Goal: Communication & Community: Answer question/provide support

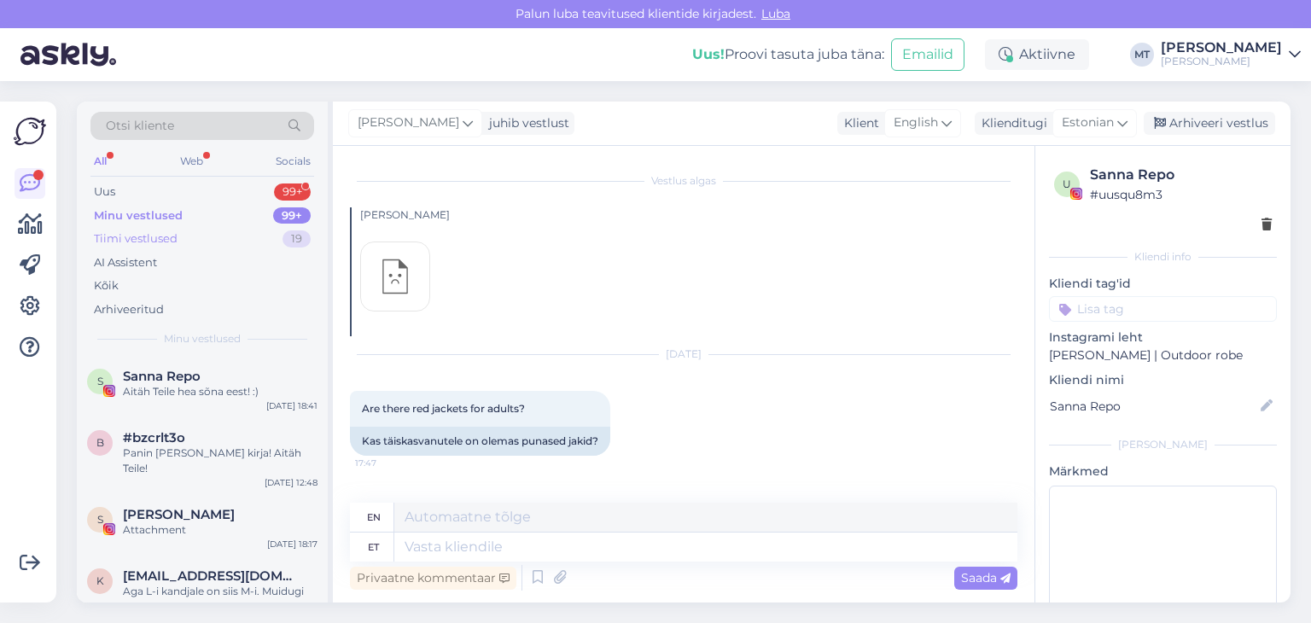
scroll to position [2470, 0]
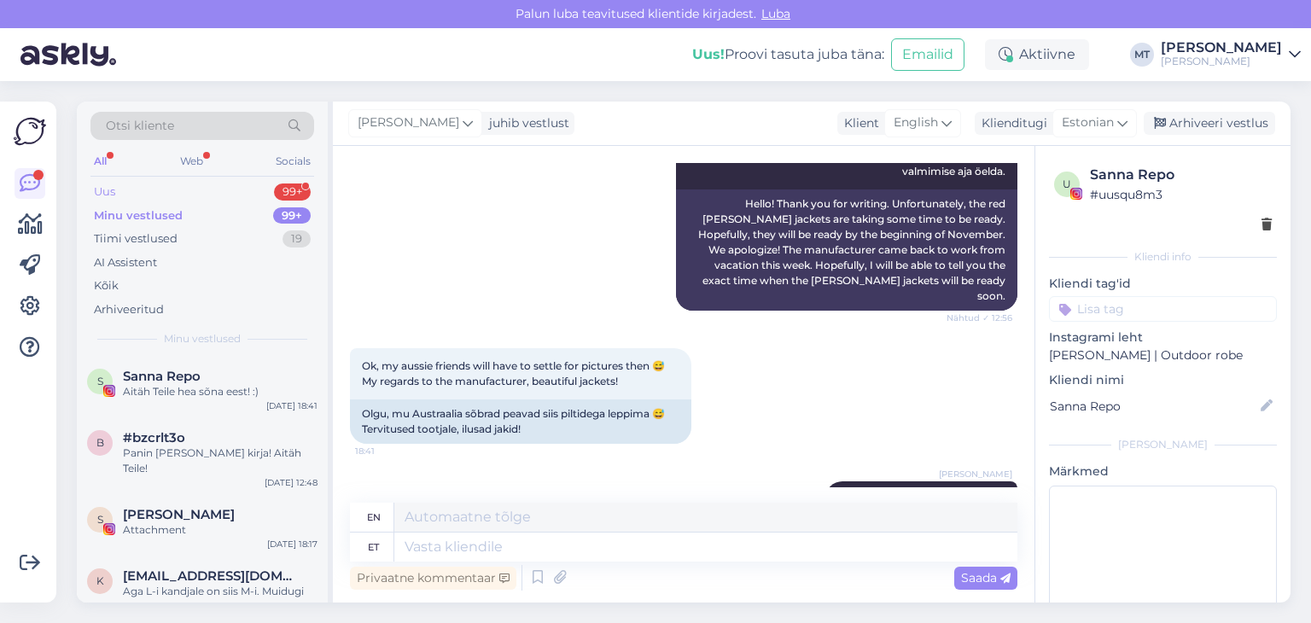
click at [112, 192] on div "Uus" at bounding box center [104, 192] width 21 height 17
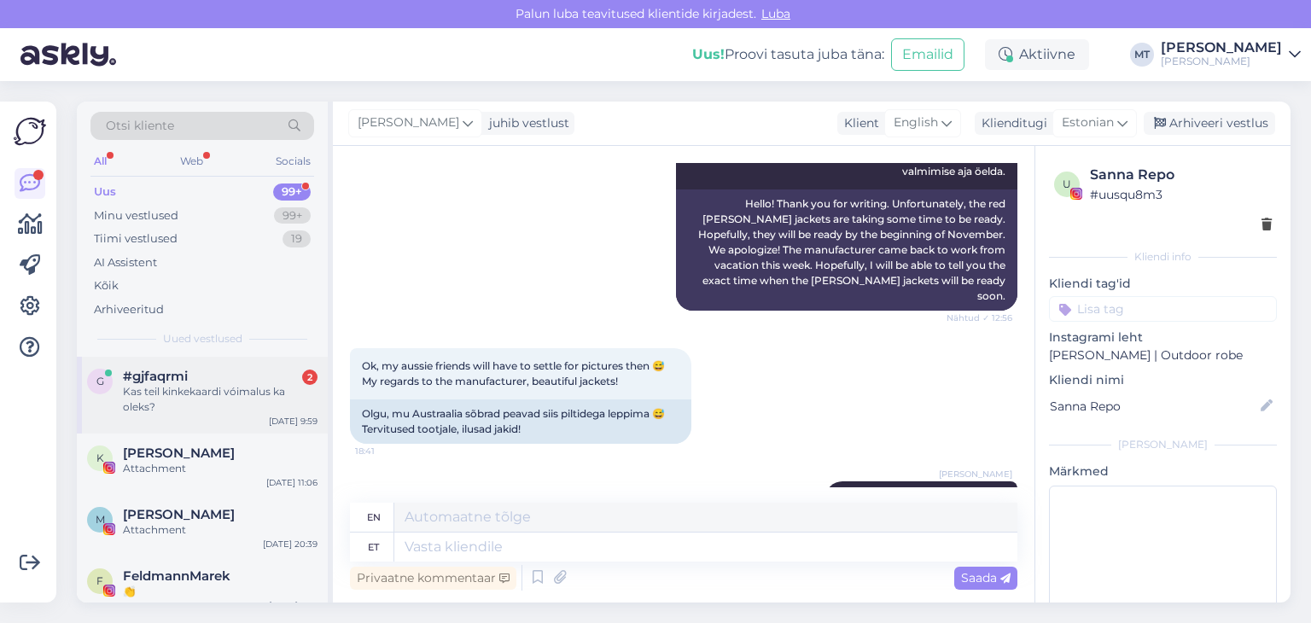
click at [148, 380] on span "#gjfaqrmi" at bounding box center [155, 376] width 65 height 15
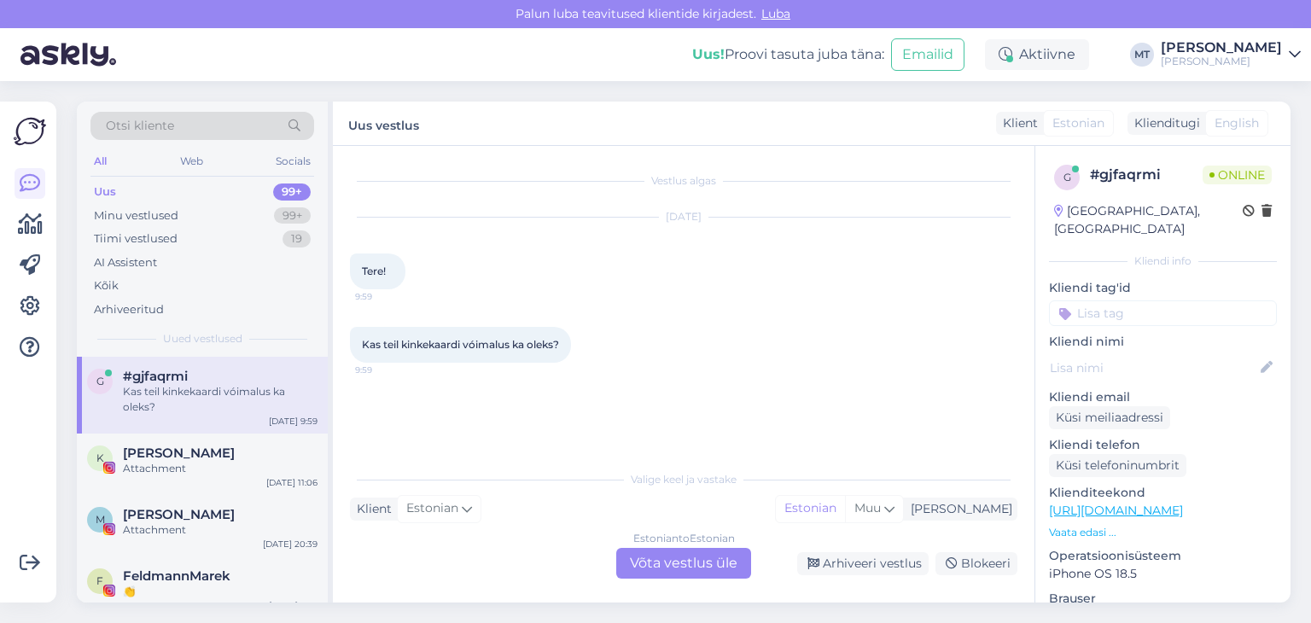
click at [680, 557] on div "Estonian to Estonian Võta vestlus üle" at bounding box center [683, 563] width 135 height 31
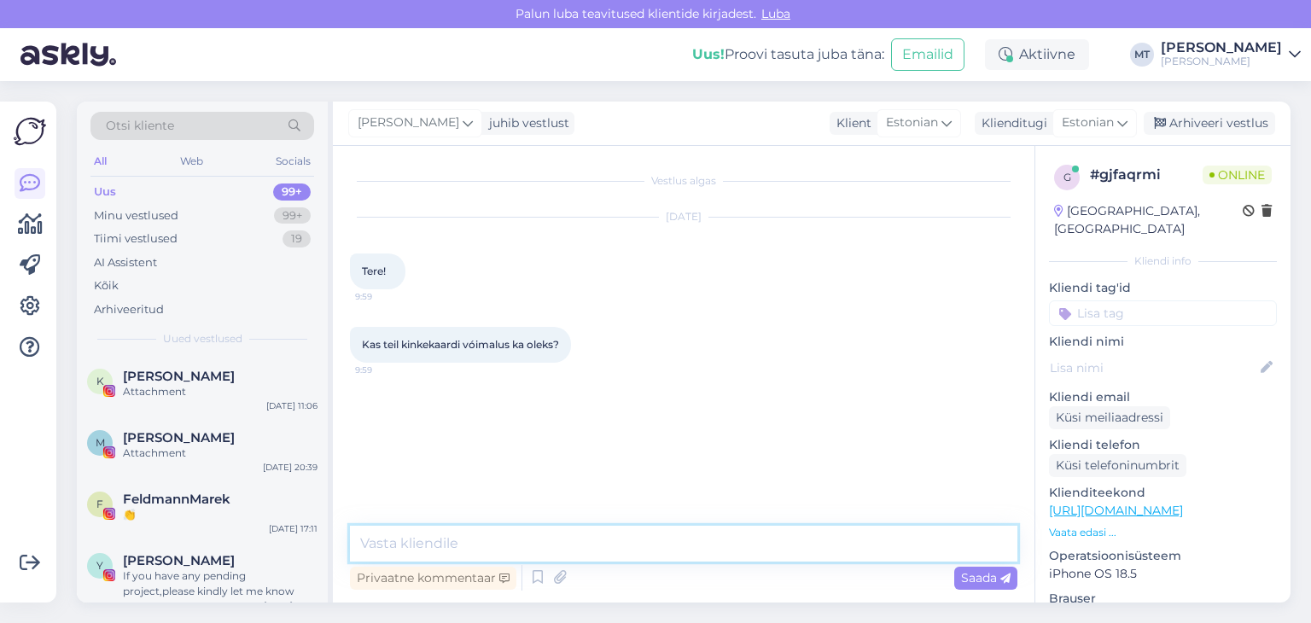
click at [487, 532] on textarea at bounding box center [684, 544] width 668 height 36
click at [540, 541] on textarea "Tere! Aitäh, et kirjutasite. Kinkekaadid olemas" at bounding box center [684, 544] width 668 height 36
click at [707, 543] on textarea "Tere! Aitäh, et kirjutasite. Meil kinkekaadid olemas" at bounding box center [684, 544] width 668 height 36
type textarea "Tere! Aitäh, et kirjutasite. Meil kinkekaadid olemas."
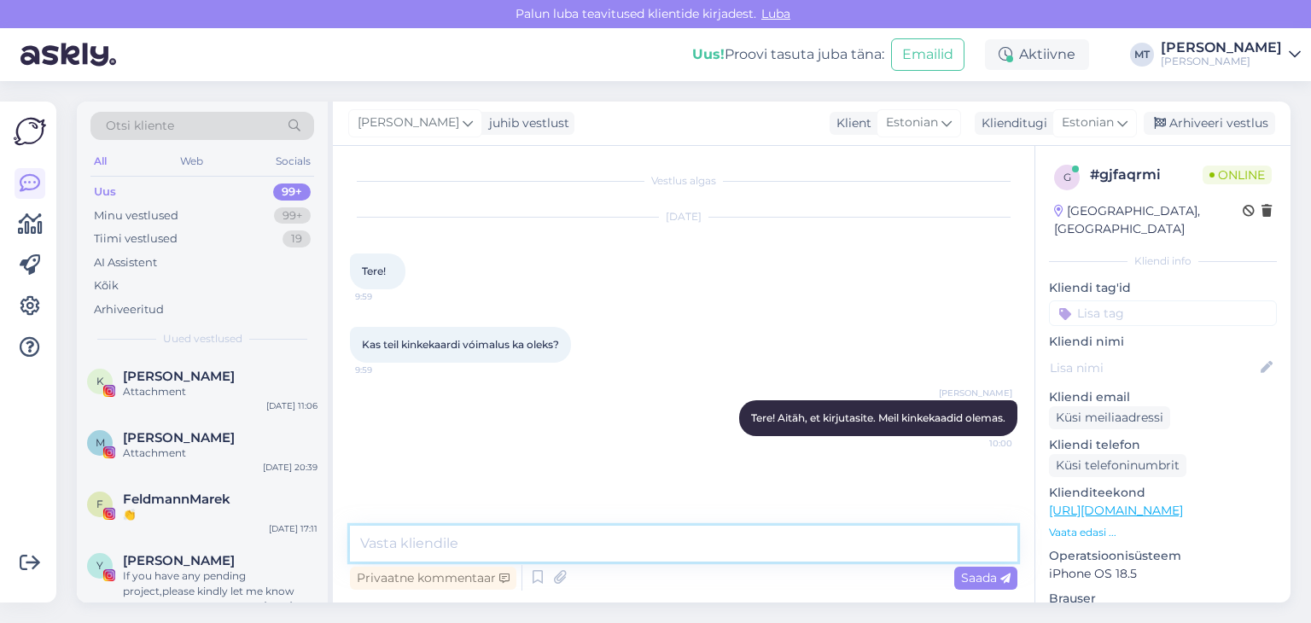
click at [384, 546] on textarea at bounding box center [684, 544] width 668 height 36
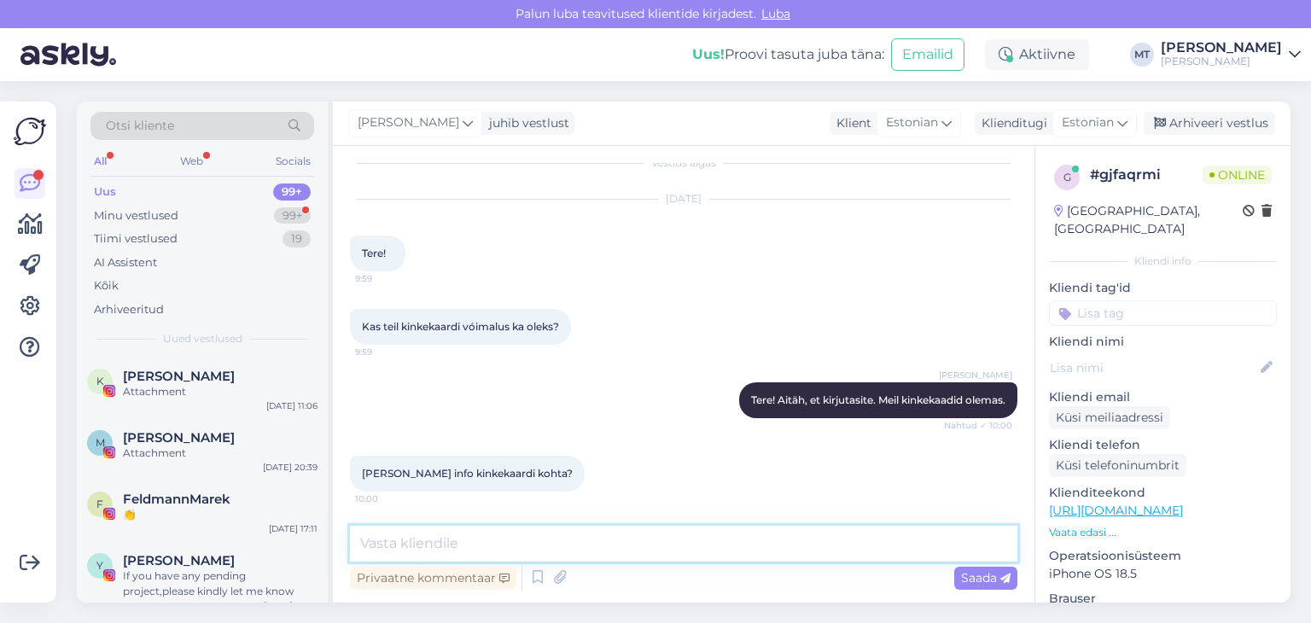
click at [413, 546] on textarea at bounding box center [684, 544] width 668 height 36
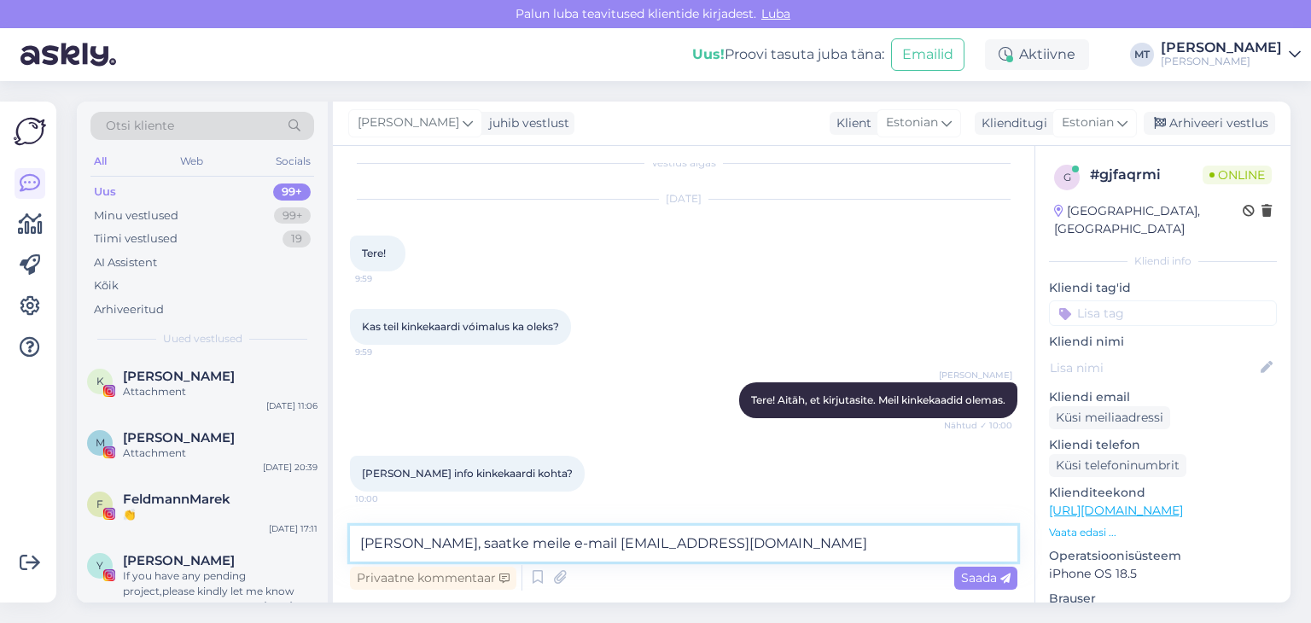
drag, startPoint x: 715, startPoint y: 541, endPoint x: 526, endPoint y: 536, distance: 188.7
click at [526, 536] on textarea "[PERSON_NAME], saatke meile e-mail [EMAIL_ADDRESS][DOMAIN_NAME]" at bounding box center [684, 544] width 668 height 36
type textarea "[PERSON_NAME], saatke [PERSON_NAME] e-maili aadress. Saadan Teile info, kuidas …"
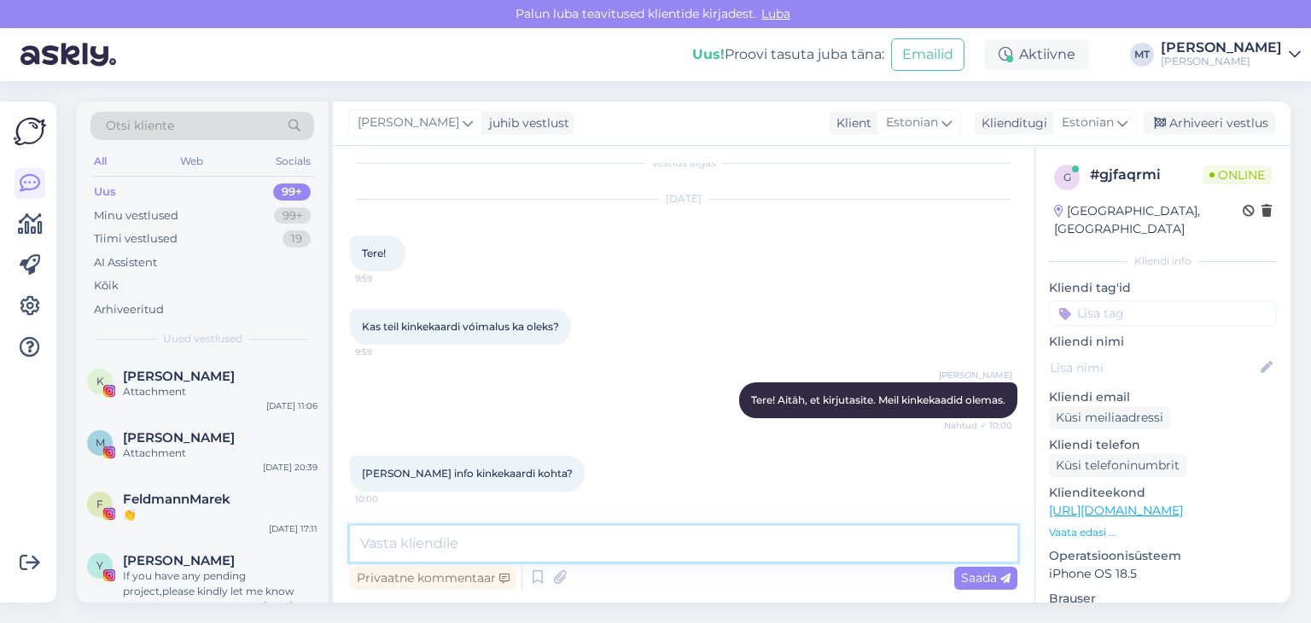
scroll to position [107, 0]
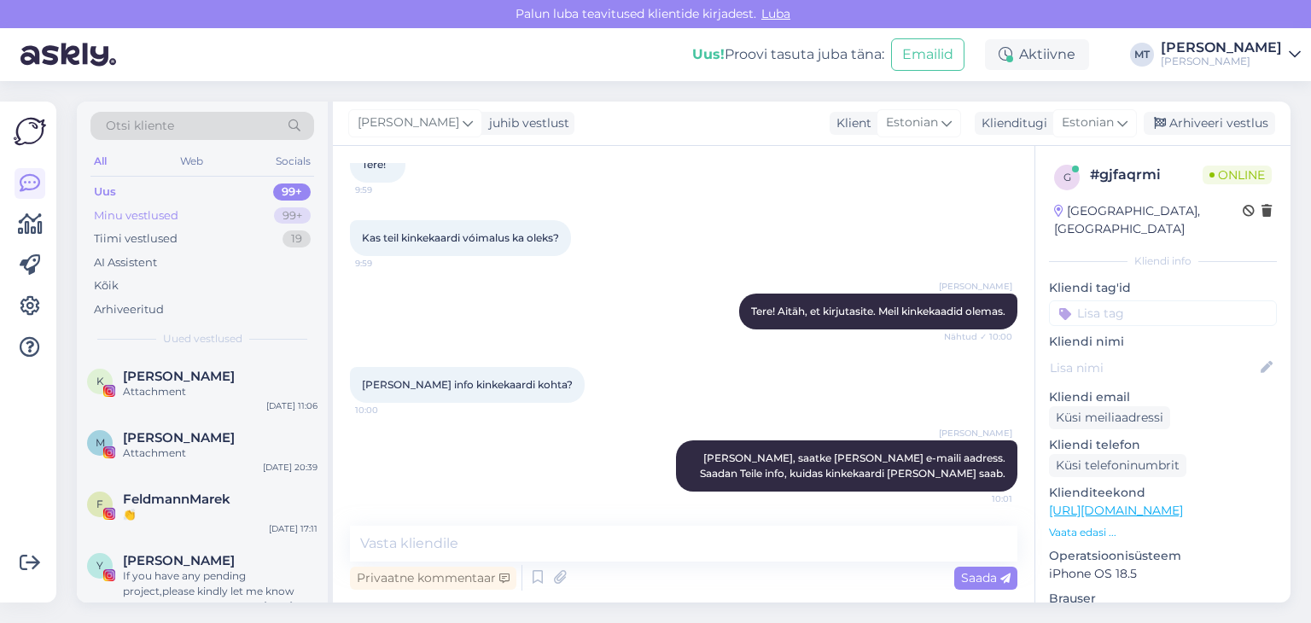
click at [157, 213] on div "Minu vestlused" at bounding box center [136, 215] width 85 height 17
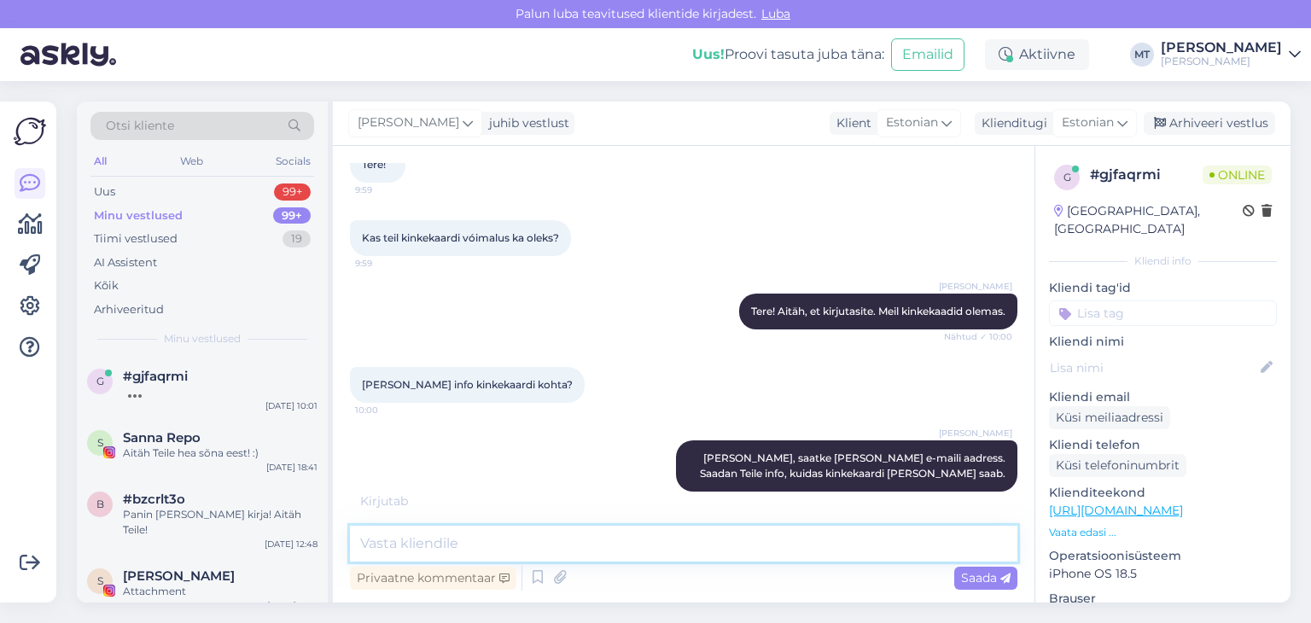
click at [409, 547] on textarea at bounding box center [684, 544] width 668 height 36
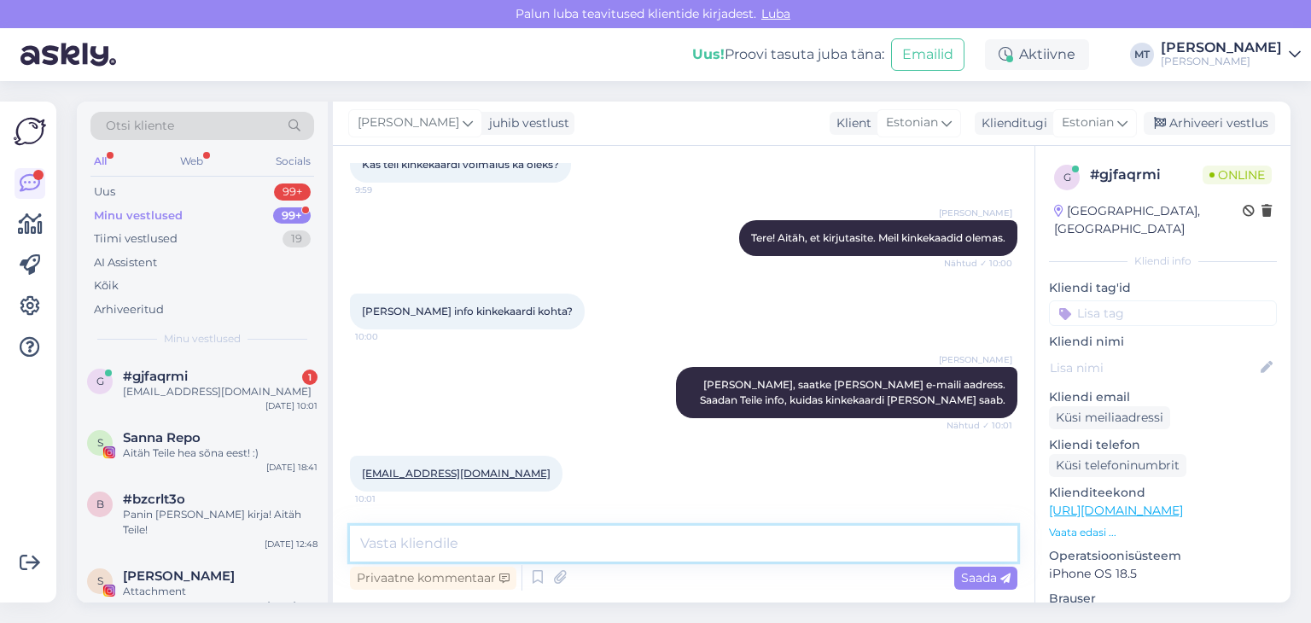
click at [398, 545] on textarea at bounding box center [684, 544] width 668 height 36
type textarea "Tänan! Vastan Teile e-mailile."
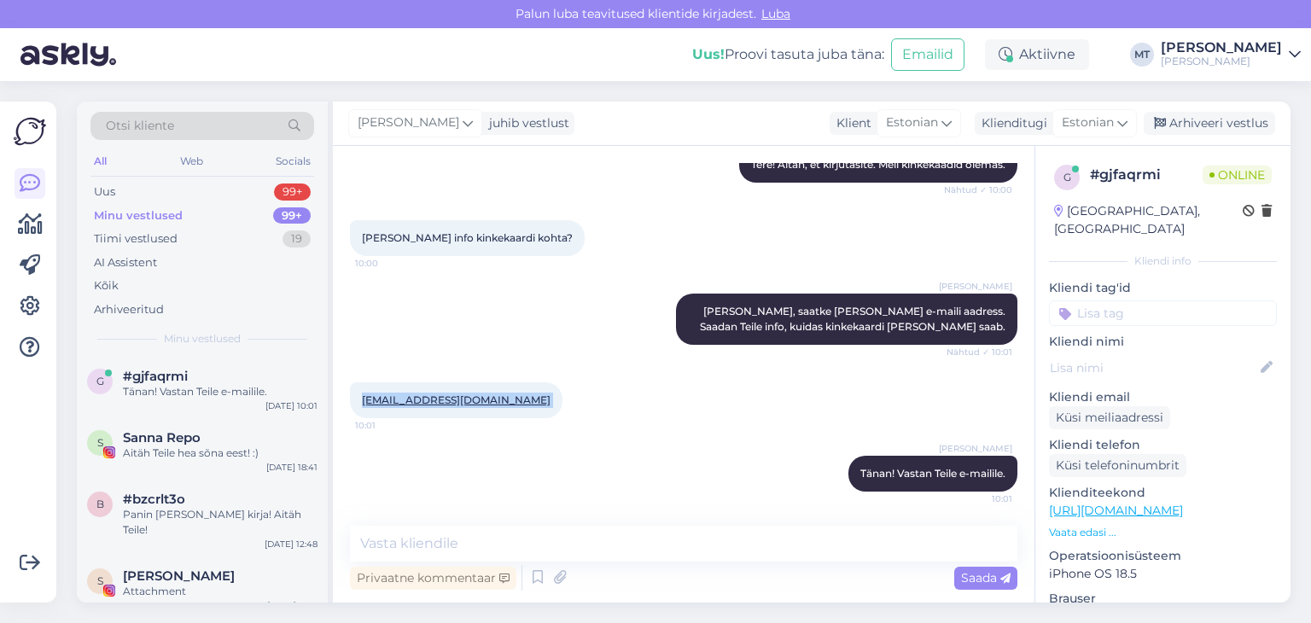
drag, startPoint x: 500, startPoint y: 398, endPoint x: 340, endPoint y: 402, distance: 160.5
click at [340, 402] on div "Vestlus algas [DATE] Tere! 9:59 Kas teil kinkekaardi vóimalus ka oleks? 9:59 [P…" at bounding box center [684, 374] width 702 height 457
copy div "[EMAIL_ADDRESS][DOMAIN_NAME] 10:01"
